Goal: Task Accomplishment & Management: Manage account settings

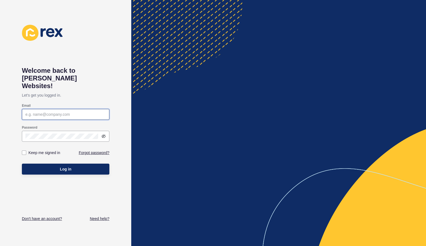
click at [54, 112] on input "Email" at bounding box center [65, 114] width 80 height 5
paste input "[PERSON_NAME][EMAIL_ADDRESS][DOMAIN_NAME]"
type input "[PERSON_NAME][EMAIL_ADDRESS][DOMAIN_NAME]"
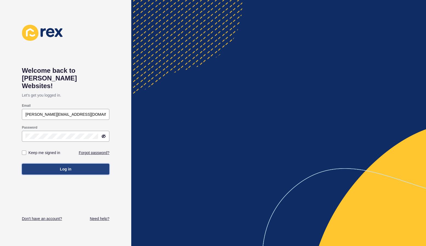
click at [53, 164] on button "Log in" at bounding box center [65, 169] width 87 height 11
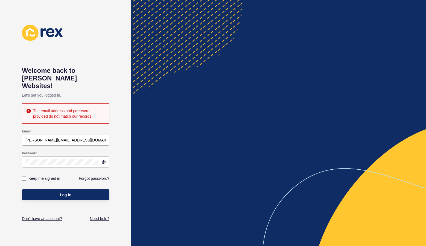
click at [21, 139] on div "Welcome back to [PERSON_NAME] Websites! Let's get you logged in. The email addr…" at bounding box center [65, 123] width 131 height 246
click at [19, 131] on div "Welcome back to [PERSON_NAME] Websites! Let's get you logged in. The email addr…" at bounding box center [65, 123] width 131 height 246
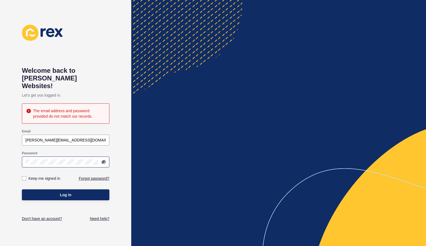
drag, startPoint x: 103, startPoint y: 154, endPoint x: 100, endPoint y: 155, distance: 2.9
click at [103, 161] on icon at bounding box center [103, 162] width 3 height 3
click at [13, 50] on div "Welcome back to [PERSON_NAME] Websites! Let's get you logged in. The email addr…" at bounding box center [65, 123] width 131 height 246
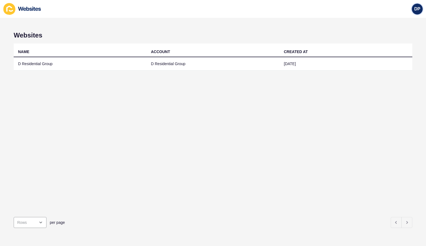
click at [419, 10] on span "DP" at bounding box center [417, 8] width 6 height 5
click at [399, 47] on link "Logout" at bounding box center [404, 46] width 40 height 12
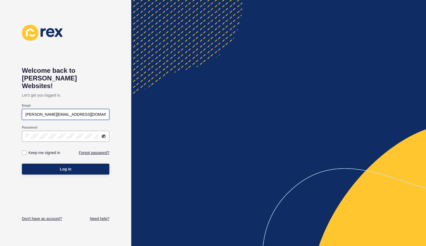
click at [38, 112] on input "diana@dresidential.com.au" at bounding box center [65, 114] width 80 height 5
paste input "catherine@whitehouseproperty"
type input "[PERSON_NAME][EMAIL_ADDRESS][DOMAIN_NAME]"
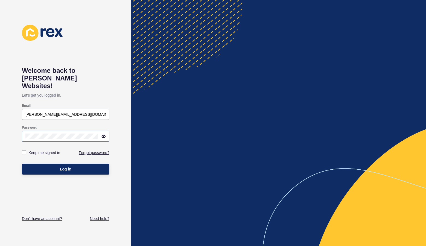
click at [23, 131] on div at bounding box center [65, 136] width 87 height 11
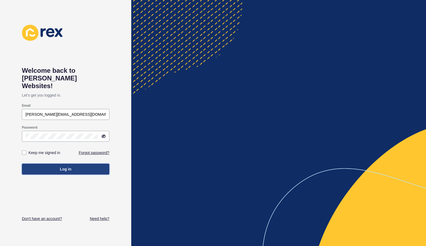
click at [36, 164] on button "Log in" at bounding box center [65, 169] width 87 height 11
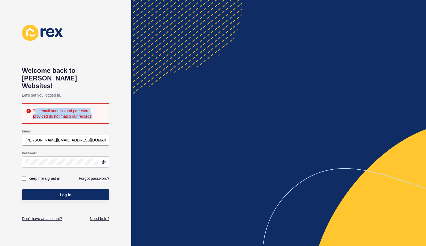
drag, startPoint x: 35, startPoint y: 103, endPoint x: 100, endPoint y: 108, distance: 65.5
click at [100, 108] on div "The email address and password provided do not match our records." at bounding box center [69, 113] width 72 height 11
